Goal: Task Accomplishment & Management: Complete application form

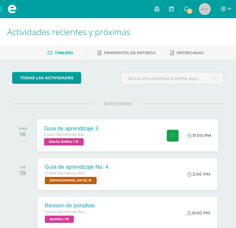
click at [199, 138] on div "11:00 PM" at bounding box center [202, 135] width 32 height 32
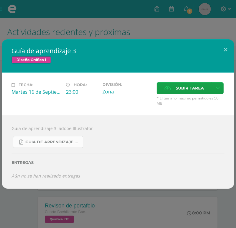
click at [57, 141] on span "Guia de aprendizaje 3 IV UNIDAD.pdf" at bounding box center [52, 142] width 54 height 5
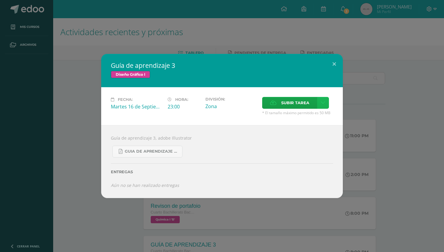
click at [235, 101] on icon at bounding box center [323, 102] width 5 height 5
click at [235, 121] on div "Subir enlace Ingresa el enlace Cancelar Aceptar" at bounding box center [301, 116] width 61 height 16
click at [235, 118] on link "Subir enlace" at bounding box center [302, 115] width 60 height 9
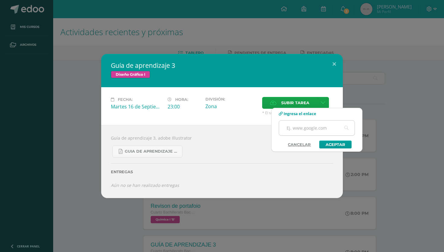
click at [235, 133] on input "text" at bounding box center [317, 127] width 76 height 15
paste input "[URL][DOMAIN_NAME]"
type input "[URL][DOMAIN_NAME]"
click at [235, 141] on link "Aceptar" at bounding box center [336, 144] width 32 height 8
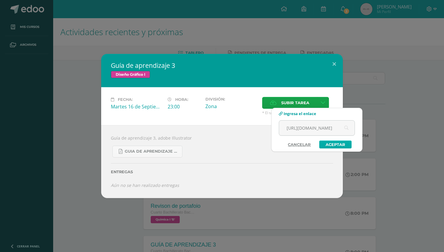
scroll to position [0, 0]
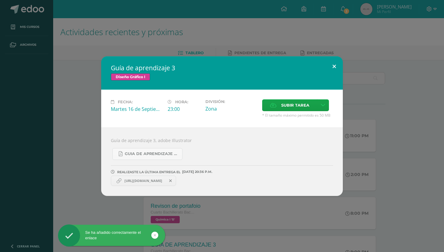
click at [235, 71] on button at bounding box center [334, 66] width 17 height 21
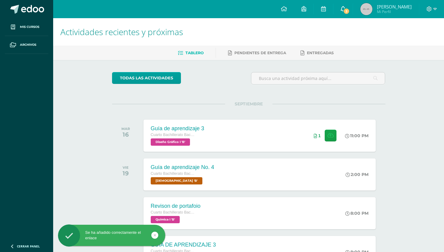
click at [235, 14] on link "3" at bounding box center [343, 9] width 19 height 18
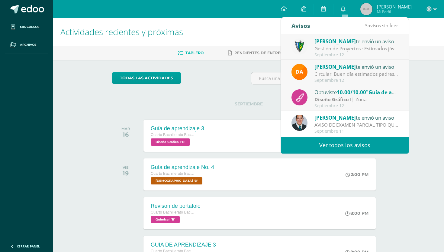
click at [235, 75] on div "todas las Actividades" at bounding box center [249, 80] width 278 height 17
